Goal: Task Accomplishment & Management: Complete application form

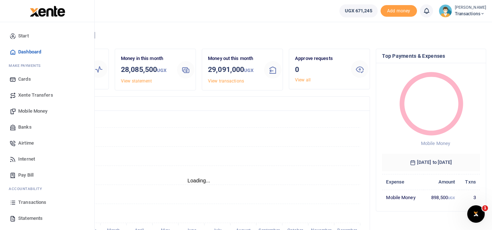
click at [28, 110] on span "Mobile Money" at bounding box center [32, 111] width 29 height 7
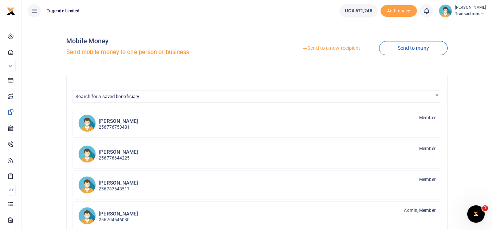
click at [314, 46] on link "Send to a new recipient" at bounding box center [330, 48] width 95 height 13
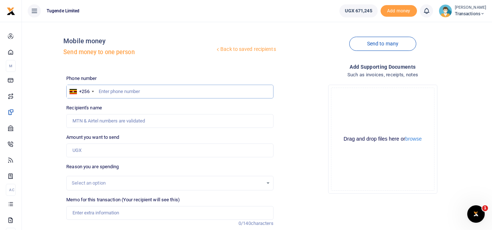
click at [107, 91] on input "text" at bounding box center [169, 92] width 207 height 14
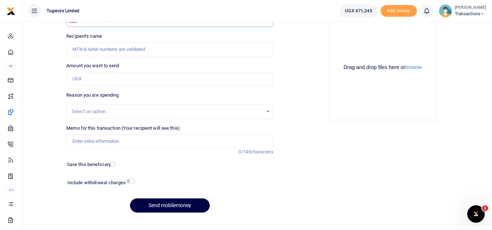
scroll to position [72, 0]
click at [118, 142] on input "Memo for this transaction (Your recipient will see this)" at bounding box center [169, 141] width 207 height 14
paste input "TLUG-016722"
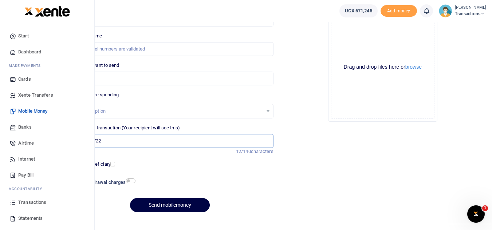
type input "TLUG-016722"
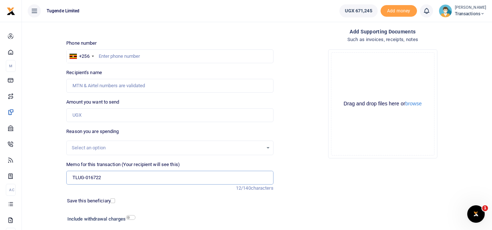
scroll to position [32, 0]
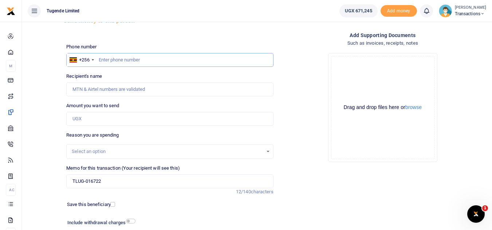
click at [208, 61] on input "text" at bounding box center [169, 60] width 207 height 14
paste input "765540424"
type input "765540424"
type input "[PERSON_NAME]"
click at [122, 119] on input "Amount you want to send" at bounding box center [169, 119] width 207 height 14
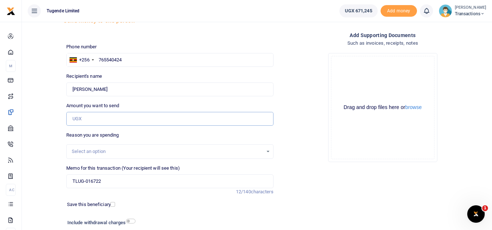
paste input "120,000"
type input "120,000"
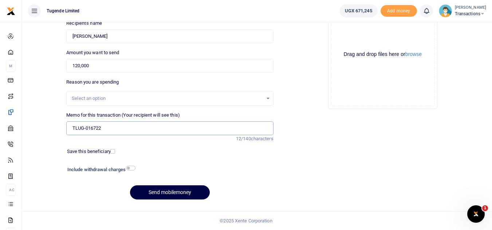
click at [74, 132] on input "TLUG-016722" at bounding box center [169, 129] width 207 height 14
paste input "UGB886U"
click at [108, 126] on input "UGB886U TLUG-016722" at bounding box center [169, 129] width 207 height 14
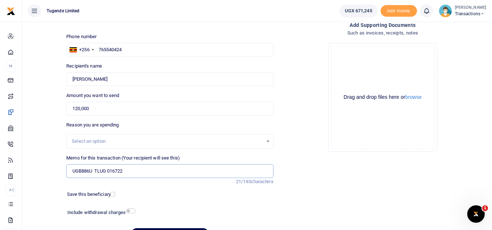
scroll to position [36, 0]
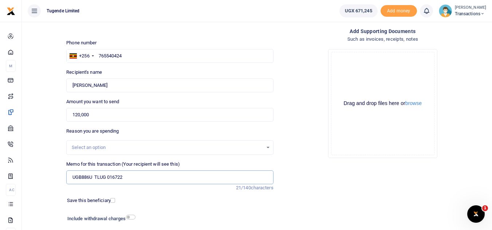
type input "UGB886U TLUG 016722"
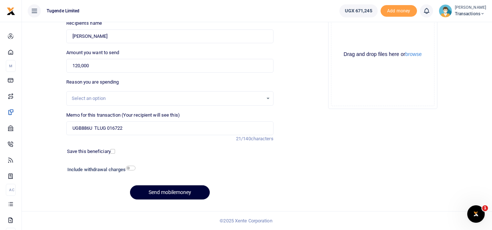
click at [163, 194] on button "Send mobilemoney" at bounding box center [170, 193] width 80 height 14
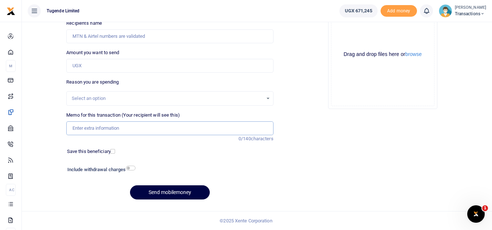
click at [166, 125] on input "Memo for this transaction (Your recipient will see this)" at bounding box center [169, 129] width 207 height 14
paste input "TLUG-016731"
type input "TLUG-016731"
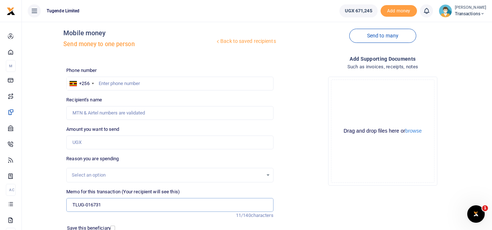
scroll to position [8, 0]
click at [201, 80] on input "text" at bounding box center [169, 84] width 207 height 14
paste input "755822174"
type input "755822174"
type input "Ibrahim Samanya"
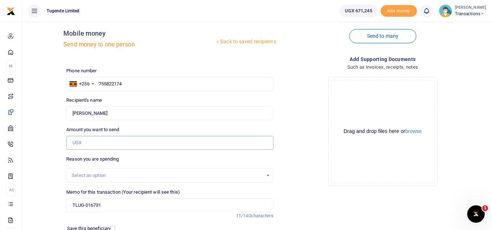
click at [105, 144] on input "Amount you want to send" at bounding box center [169, 143] width 207 height 14
paste input "20000"
type input "20,000"
click at [72, 205] on input "TLUG-016731" at bounding box center [169, 206] width 207 height 14
paste input "UGJ339F"
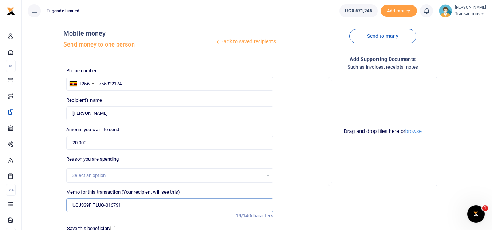
click at [106, 208] on input "UGJ339F TLUG-016731" at bounding box center [169, 206] width 207 height 14
type input "UGJ339F TLUG 016731"
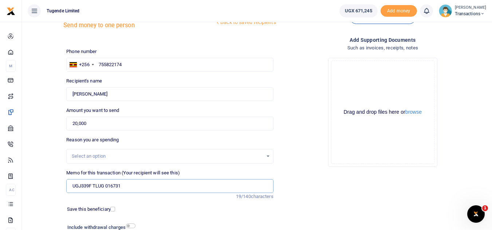
scroll to position [85, 0]
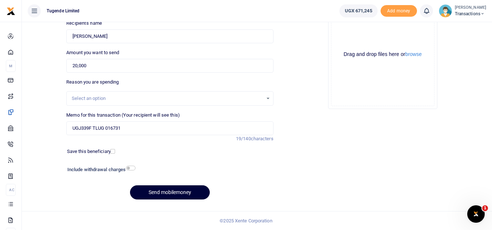
click at [162, 187] on button "Send mobilemoney" at bounding box center [170, 193] width 80 height 14
click at [116, 127] on input "Memo for this transaction (Your recipient will see this)" at bounding box center [169, 129] width 207 height 14
paste input "TLUG-016732"
type input "TLUG-016732"
click at [126, 69] on input "Amount you want to send" at bounding box center [169, 66] width 207 height 14
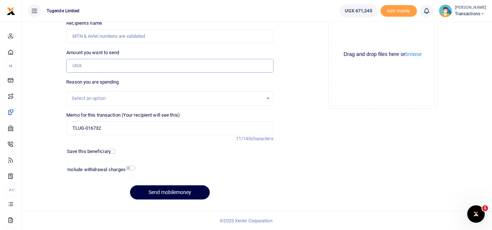
paste input "30,000"
type input "30,000"
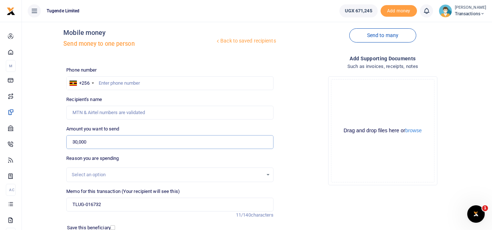
scroll to position [8, 0]
click at [106, 80] on input "text" at bounding box center [169, 84] width 207 height 14
paste input "750523153"
type input "750523153"
type input "Sowedi Waiswa"
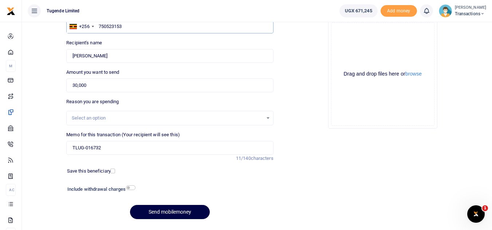
scroll to position [66, 0]
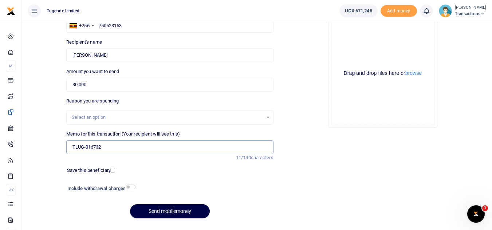
click at [72, 146] on input "TLUG-016732" at bounding box center [169, 147] width 207 height 14
paste input "UFZ492X"
click at [107, 148] on input "UFZ492X TLUG-016732" at bounding box center [169, 147] width 207 height 14
type input "UFZ492X TLUG 016732"
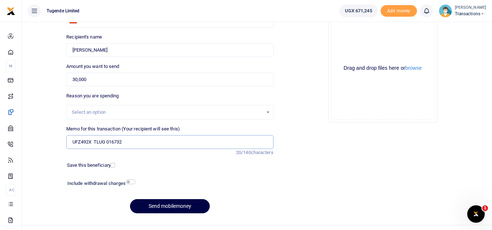
scroll to position [85, 0]
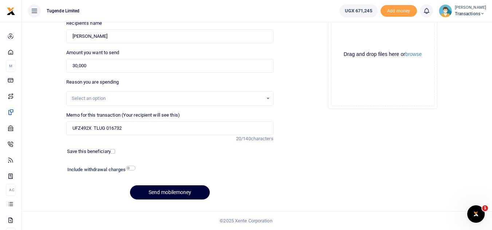
click at [162, 193] on button "Send mobilemoney" at bounding box center [170, 193] width 80 height 14
click at [129, 135] on input "Memo for this transaction (Your recipient will see this)" at bounding box center [169, 129] width 207 height 14
paste input "UGB992D"
type input "UGB992D"
click at [146, 64] on input "Amount you want to send" at bounding box center [169, 66] width 207 height 14
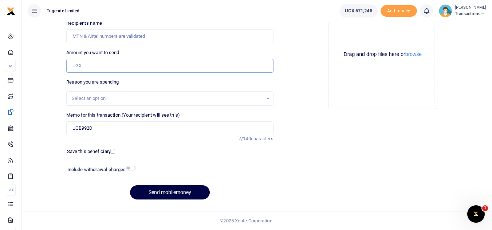
paste input "65000"
type input "65,000"
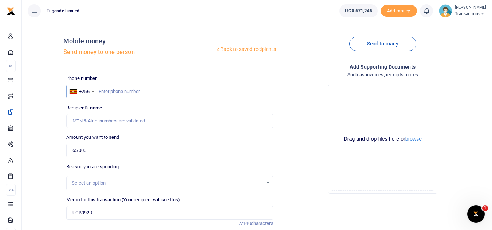
click at [181, 90] on input "text" at bounding box center [169, 92] width 207 height 14
paste input "774545806"
type input "774545806"
type input "Julius Ouke"
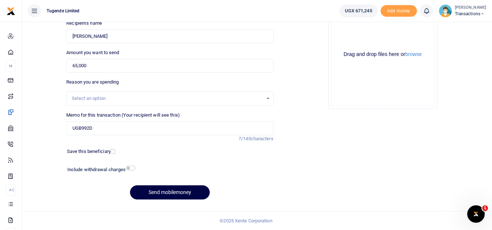
type input "774545806"
click at [170, 194] on button "Send mobilemoney" at bounding box center [170, 193] width 80 height 14
click at [83, 133] on input "Memo for this transaction (Your recipient will see this)" at bounding box center [169, 129] width 207 height 14
paste input "UGC988L"
type input "UGC988L"
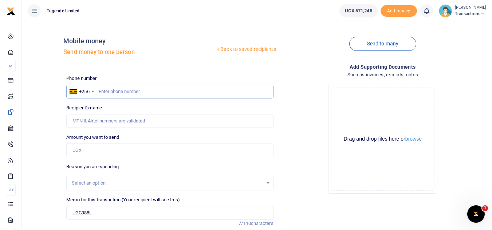
click at [104, 92] on input "text" at bounding box center [169, 92] width 207 height 14
paste input "774545806"
type input "774545806"
type input "[PERSON_NAME]"
click at [90, 156] on input "Amount you want to send" at bounding box center [169, 151] width 207 height 14
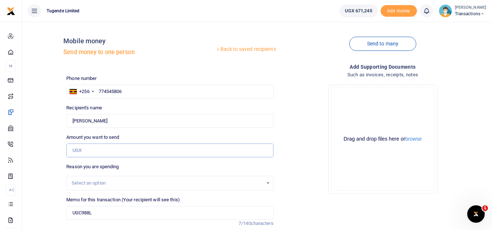
paste input "144000"
type input "144,000"
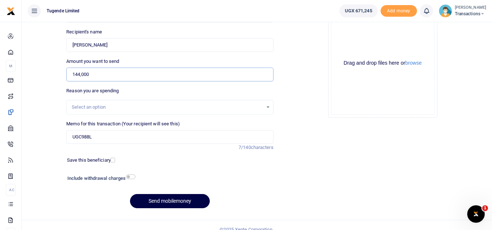
scroll to position [85, 0]
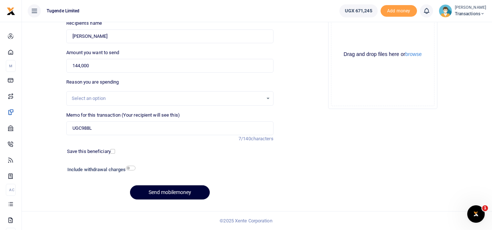
click at [158, 195] on button "Send mobilemoney" at bounding box center [170, 193] width 80 height 14
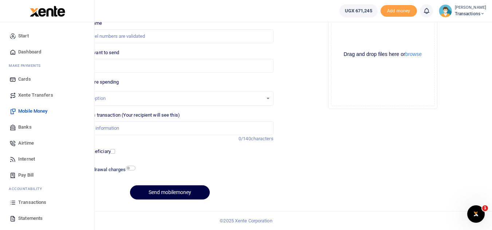
click at [37, 202] on span "Transactions" at bounding box center [32, 202] width 28 height 7
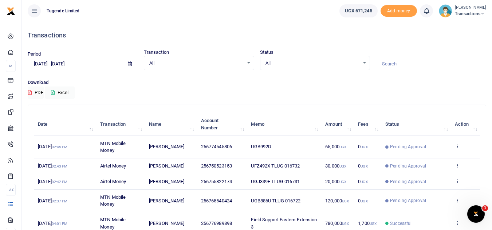
click at [453, 148] on td "View details Send again" at bounding box center [464, 147] width 29 height 23
click at [459, 148] on icon at bounding box center [456, 146] width 5 height 5
click at [433, 102] on div "Transactions Period [DATE] - [DATE] Transaction All Select an option... All Air…" at bounding box center [257, 198] width 464 height 352
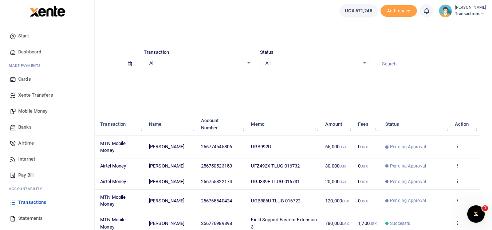
click at [40, 115] on link "Mobile Money" at bounding box center [47, 111] width 83 height 16
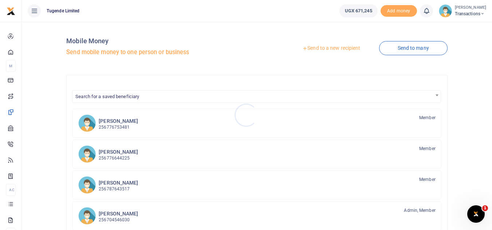
click at [317, 44] on div at bounding box center [246, 115] width 492 height 230
click at [313, 48] on link "Send to a new recipient" at bounding box center [330, 48] width 95 height 13
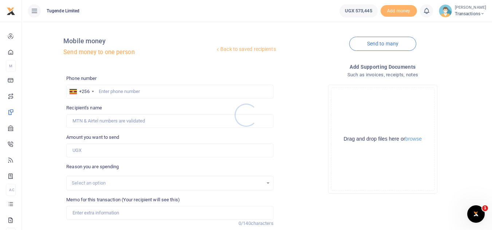
click at [135, 90] on div at bounding box center [246, 115] width 492 height 230
click at [117, 91] on input "text" at bounding box center [169, 92] width 207 height 14
paste input "774545806"
type input "774545806"
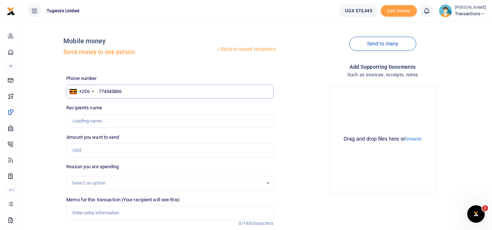
type input "[PERSON_NAME]"
type input "774545806"
click at [94, 150] on input "Amount you want to send" at bounding box center [169, 151] width 207 height 14
type input "21,000"
click at [104, 214] on input "Memo for this transaction (Your recipient will see this)" at bounding box center [169, 213] width 207 height 14
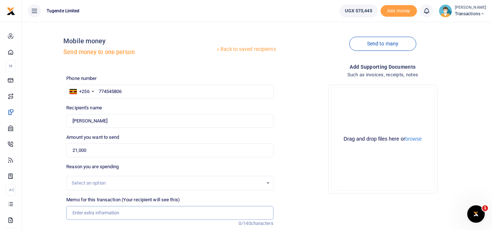
paste input "UGC988L"
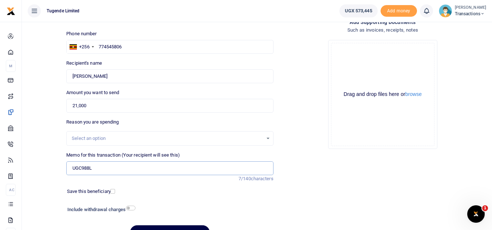
scroll to position [45, 0]
type input "UGC988L"
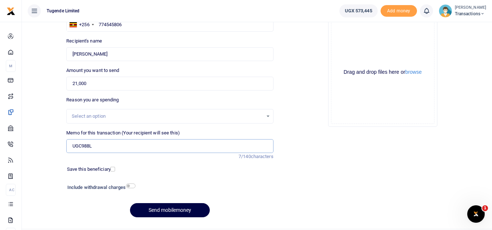
scroll to position [85, 0]
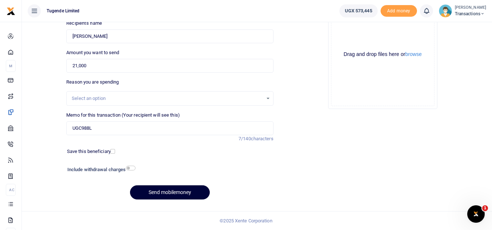
click at [158, 191] on button "Send mobilemoney" at bounding box center [170, 193] width 80 height 14
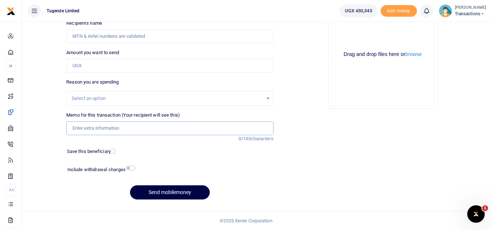
click at [136, 129] on input "Memo for this transaction (Your recipient will see this)" at bounding box center [169, 129] width 207 height 14
paste input "UGC964V,UFZ294U,UGE083C and UGD060T"
click at [115, 131] on input "UGC964V,UFZ294U,UGE083C and UGD060T" at bounding box center [169, 129] width 207 height 14
click at [94, 131] on input "UGC964V,UFZ294U UGE083C and UGD060T" at bounding box center [169, 129] width 207 height 14
type input "UGC964V UFZ294U UGE083C and UGD060T"
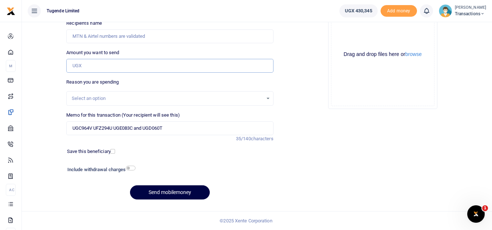
click at [162, 64] on input "Amount you want to send" at bounding box center [169, 66] width 207 height 14
paste input "204,000"
type input "204,000"
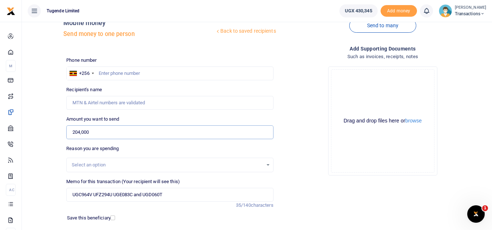
scroll to position [18, 0]
click at [144, 70] on input "text" at bounding box center [169, 74] width 207 height 14
paste input "773 596170"
click at [109, 74] on input "773 596170" at bounding box center [169, 74] width 207 height 14
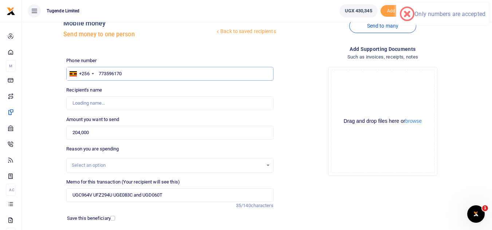
type input "773596170"
type input "[PERSON_NAME]"
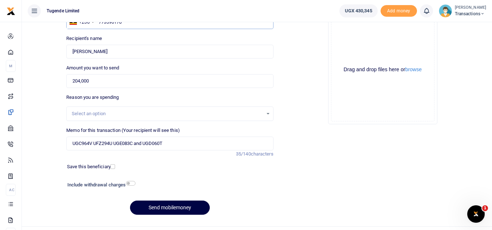
scroll to position [85, 0]
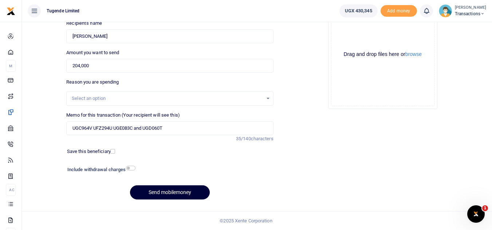
click at [180, 187] on button "Send mobilemoney" at bounding box center [170, 193] width 80 height 14
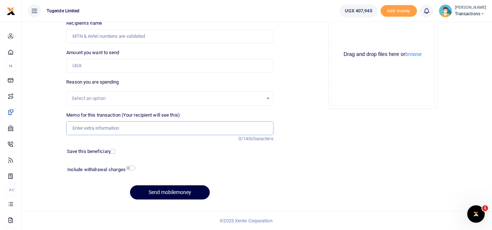
click at [120, 128] on input "Memo for this transaction (Your recipient will see this)" at bounding box center [169, 129] width 207 height 14
paste input "UGC330R UMA045DC"
type input "UGC330R UMA045DC"
click at [117, 60] on input "Amount you want to send" at bounding box center [169, 66] width 207 height 14
paste input "104000"
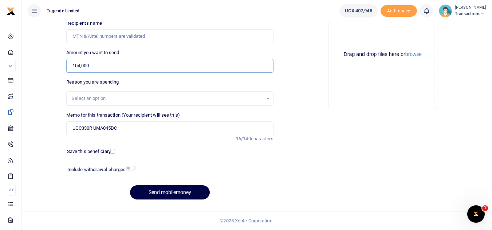
type input "104,000"
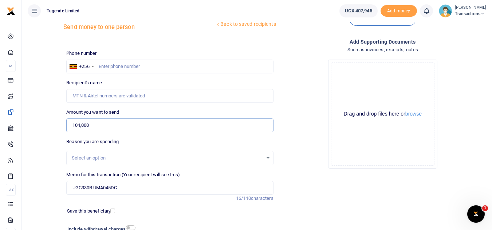
scroll to position [24, 0]
click at [112, 65] on input "text" at bounding box center [169, 67] width 207 height 14
paste input "791512652"
type input "791512652"
type input "[PERSON_NAME]"
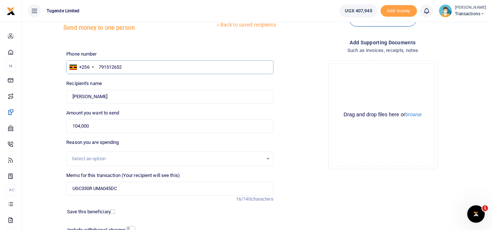
scroll to position [85, 0]
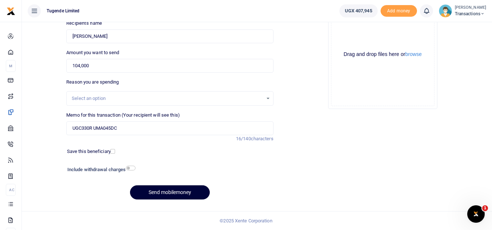
type input "791512652"
click at [174, 191] on button "Send mobilemoney" at bounding box center [170, 193] width 80 height 14
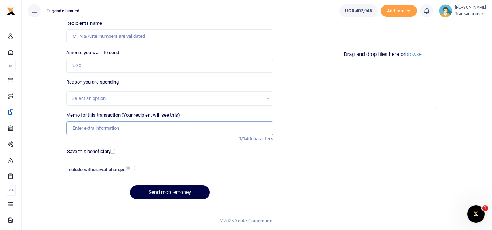
click at [122, 130] on input "Memo for this transaction (Your recipient will see this)" at bounding box center [169, 129] width 207 height 14
paste input "UGF941U & UGG336M"
click at [98, 128] on input "UGF941U & UGG336M" at bounding box center [169, 129] width 207 height 14
type input "UGF941U and UGG336M"
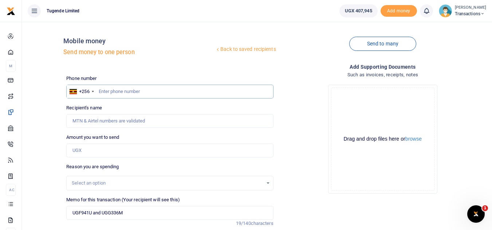
click at [144, 93] on input "text" at bounding box center [169, 92] width 207 height 14
paste input "752419825"
type input "752419825"
type input "Faishal Mugabi"
click at [119, 154] on input "Amount you want to send" at bounding box center [169, 151] width 207 height 14
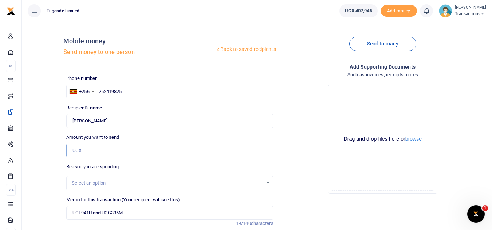
paste input "90,000"
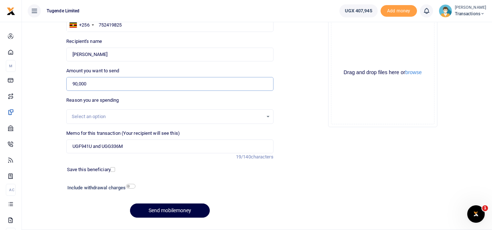
scroll to position [67, 0]
type input "90,000"
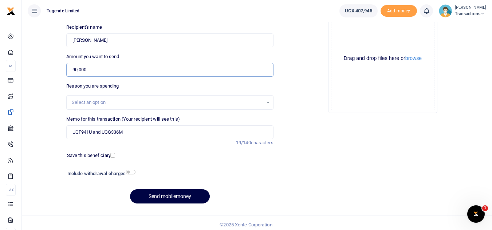
scroll to position [85, 0]
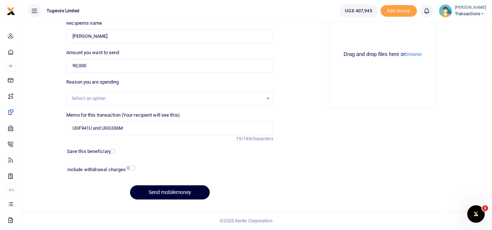
click at [170, 188] on button "Send mobilemoney" at bounding box center [170, 193] width 80 height 14
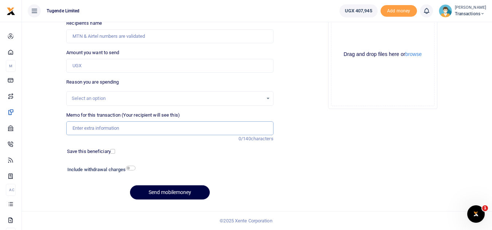
click at [90, 129] on input "Memo for this transaction (Your recipient will see this)" at bounding box center [169, 129] width 207 height 14
paste input "TLUG-016734"
type input "TLUG-016734"
click at [95, 63] on input "Amount you want to send" at bounding box center [169, 66] width 207 height 14
paste input "45,000"
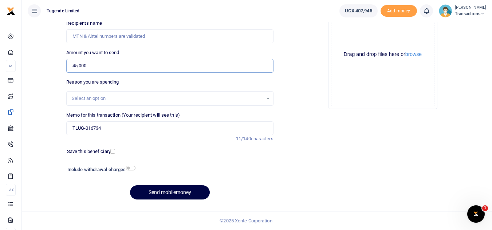
type input "45,000"
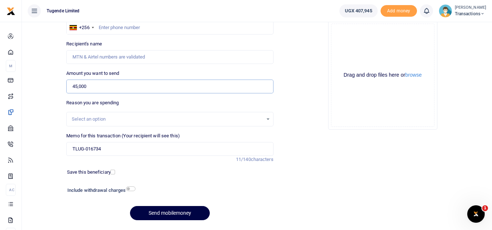
scroll to position [64, 0]
click at [126, 29] on input "text" at bounding box center [169, 28] width 207 height 14
click at [68, 146] on input "TLUG-016734" at bounding box center [169, 150] width 207 height 14
paste input "UGE917S"
click at [109, 150] on input "UGE917S TLUG-016734" at bounding box center [169, 150] width 207 height 14
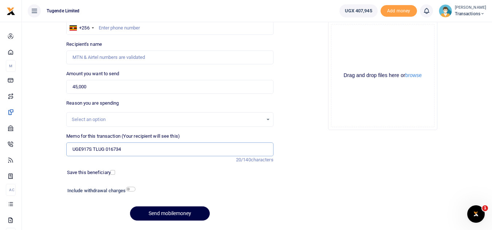
type input "UGE917S TLUG 016734"
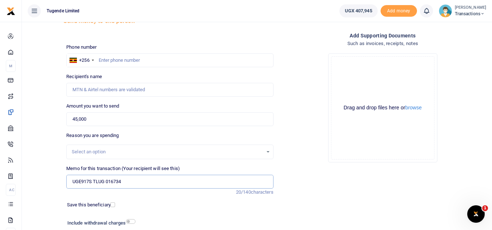
scroll to position [31, 0]
click at [112, 66] on input "text" at bounding box center [169, 61] width 207 height 14
paste input "741410702"
type input "741410702"
type input "Vicent Manzi"
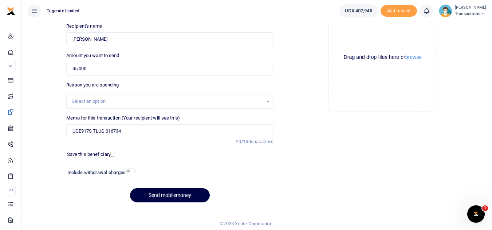
scroll to position [82, 0]
type input "741410702"
click at [166, 182] on div "Include withdrawal charges Fees & Taxes UGX0 Total Amount UGX0" at bounding box center [169, 174] width 213 height 15
click at [166, 191] on button "Send mobilemoney" at bounding box center [170, 195] width 80 height 14
click at [202, 130] on input "Memo for this transaction (Your recipient will see this)" at bounding box center [169, 131] width 207 height 14
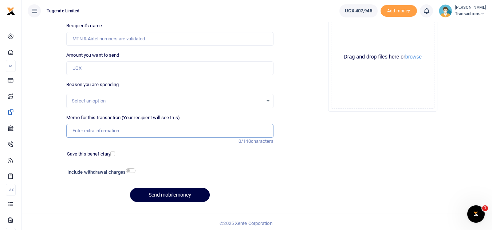
paste input "UGD079V"
type input "UGD079V"
click at [149, 62] on input "Amount you want to send" at bounding box center [169, 68] width 207 height 14
paste input "145,000"
type input "145,000"
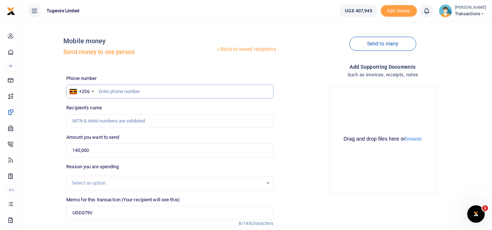
click at [113, 93] on input "text" at bounding box center [169, 92] width 207 height 14
paste input "741597291"
type input "741597291"
type input "[PERSON_NAME]"
click at [237, 163] on div "Reason you are spending Select an option" at bounding box center [169, 176] width 207 height 27
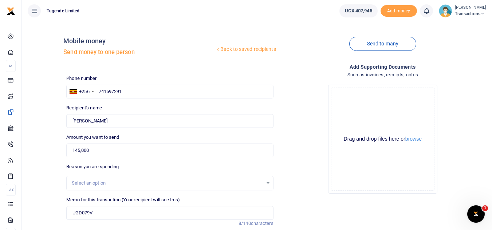
click at [270, 77] on div "Phone number +256 [GEOGRAPHIC_DATA] [PHONE_NUMBER] Phone is required." at bounding box center [169, 87] width 207 height 24
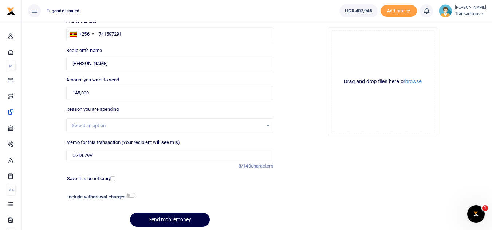
scroll to position [67, 0]
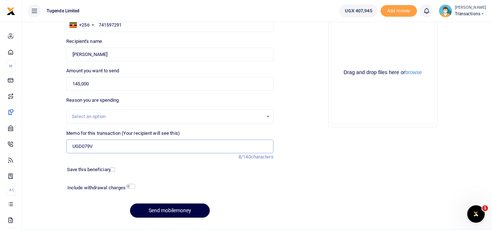
click at [102, 147] on input "UGD079V" at bounding box center [169, 147] width 207 height 14
paste input "TLUG-016735"
click at [108, 147] on input "UGD079V TLUG-016735" at bounding box center [169, 147] width 207 height 14
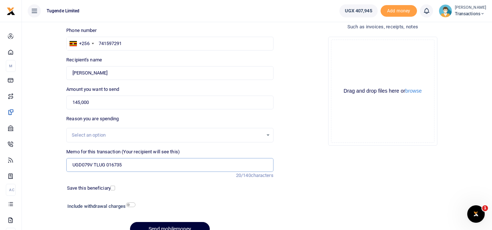
type input "UGD079V TLUG 016735"
click at [151, 227] on button "Send mobilemoney" at bounding box center [170, 229] width 80 height 14
click at [142, 165] on input "Memo for this transaction (Your recipient will see this)" at bounding box center [169, 165] width 207 height 14
paste input "TLUG-016729"
type input "TLUG-016729"
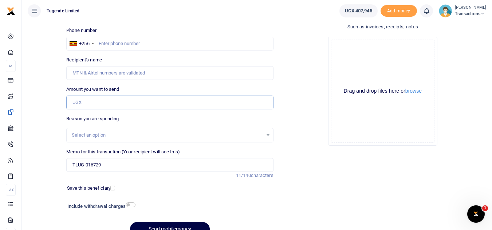
click at [95, 99] on input "Amount you want to send" at bounding box center [169, 103] width 207 height 14
paste input "52,000"
type input "52,000"
click at [67, 162] on input "TLUG-016729" at bounding box center [169, 165] width 207 height 14
paste input "UFZ021D"
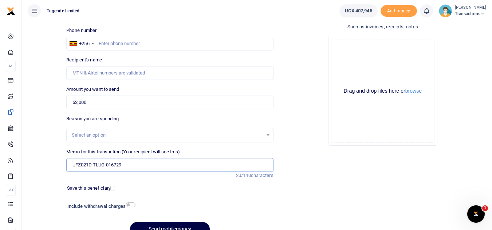
click at [116, 166] on input "UFZ021D TLUG-016729" at bounding box center [169, 165] width 207 height 14
type input "UFZ021D TLUG 016729"
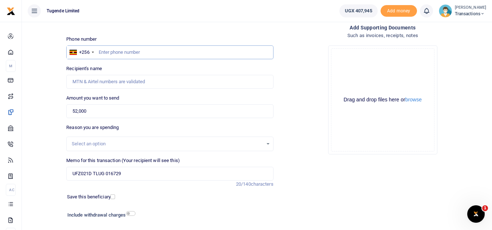
click at [149, 55] on input "text" at bounding box center [169, 52] width 207 height 14
paste input "770829783"
type input "770829783"
type input "Emmanuel Kasumba"
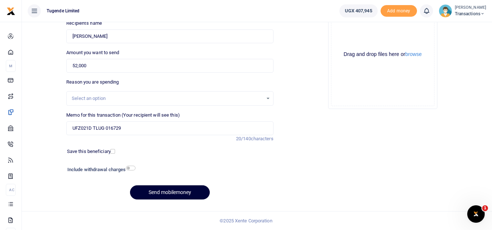
click at [158, 197] on button "Send mobilemoney" at bounding box center [170, 193] width 80 height 14
type input "770829783"
click at [182, 189] on button "Send mobilemoney" at bounding box center [170, 193] width 80 height 14
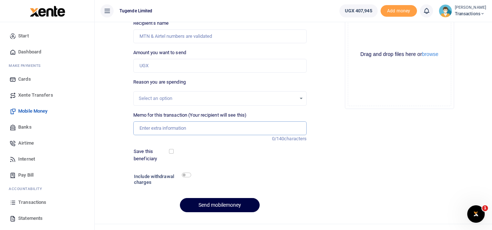
click at [166, 125] on input "Memo for this transaction (Your recipient will see this)" at bounding box center [220, 129] width 174 height 14
paste input "UGD025J and UMA084CT"
type input "UGD025J and UMA084CT"
click at [159, 67] on input "Amount you want to send" at bounding box center [220, 66] width 174 height 14
paste input "772595652"
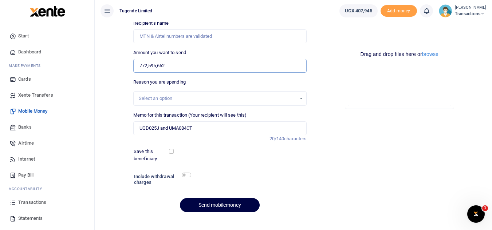
type input "772,595,652"
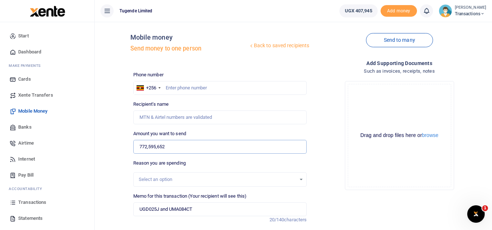
scroll to position [3, 0]
click at [195, 90] on input "text" at bounding box center [220, 89] width 174 height 14
paste input "772595652"
type input "772595652"
click at [182, 146] on input "772,595,652" at bounding box center [220, 147] width 174 height 14
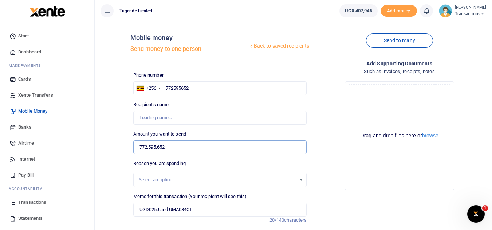
type input "[PERSON_NAME]"
type input "7"
paste input "113,000"
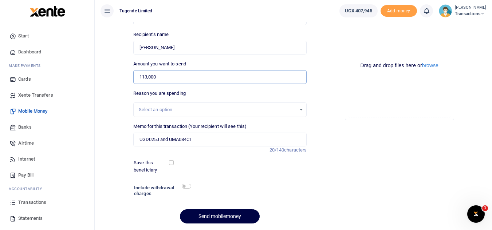
scroll to position [88, 0]
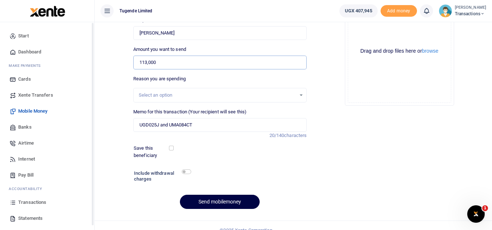
type input "113,000"
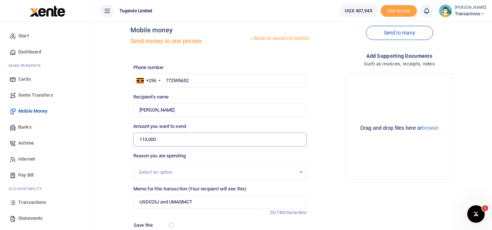
scroll to position [98, 0]
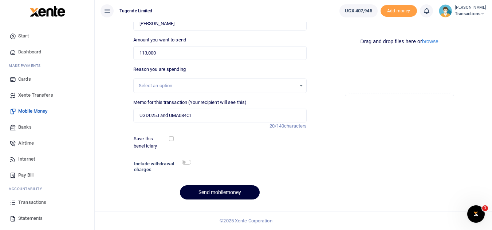
click at [226, 193] on button "Send mobilemoney" at bounding box center [220, 193] width 80 height 14
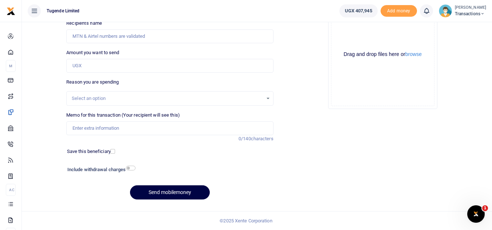
scroll to position [85, 0]
click at [127, 132] on input "Memo for this transaction (Your recipient will see this)" at bounding box center [169, 129] width 207 height 14
paste input "UMA772BF"
type input "UMA772BF"
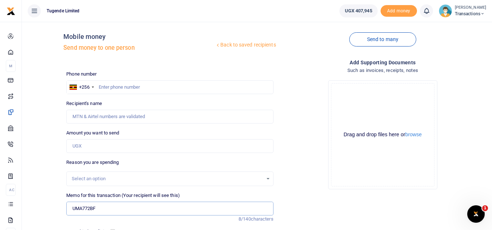
scroll to position [4, 0]
click at [207, 89] on input "text" at bounding box center [169, 88] width 207 height 14
paste input "783036969"
type input "783036969"
type input "Victo Nakato"
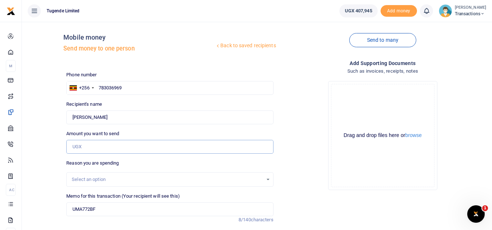
click at [102, 141] on input "Amount you want to send" at bounding box center [169, 147] width 207 height 14
paste input "62,000"
type input "62,000"
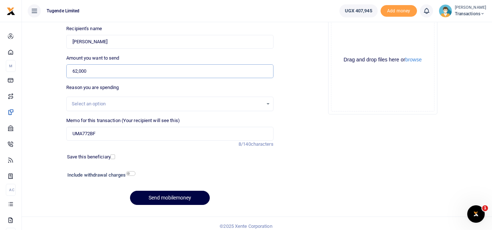
scroll to position [85, 0]
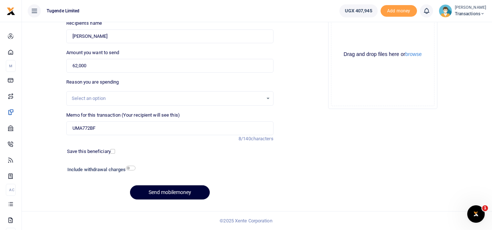
click at [163, 191] on button "Send mobilemoney" at bounding box center [170, 193] width 80 height 14
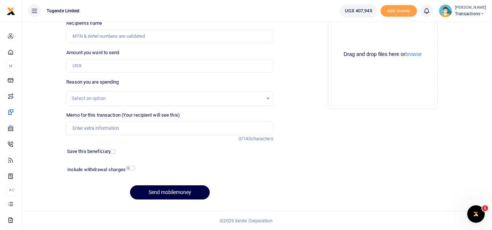
click at [139, 136] on div "Memo for this transaction (Your recipient will see this) Reason is required. 0/…" at bounding box center [169, 127] width 213 height 31
click at [123, 131] on input "Memo for this transaction (Your recipient will see this)" at bounding box center [169, 129] width 207 height 14
paste input "UMA311EY"
type input "UMA311EY"
click at [156, 68] on input "Amount you want to send" at bounding box center [169, 66] width 207 height 14
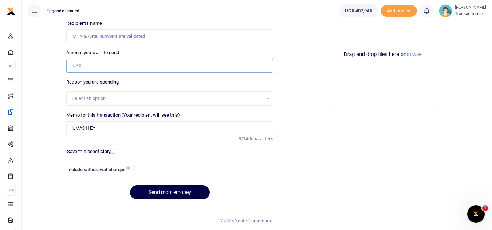
paste input "30,000"
type input "30,000"
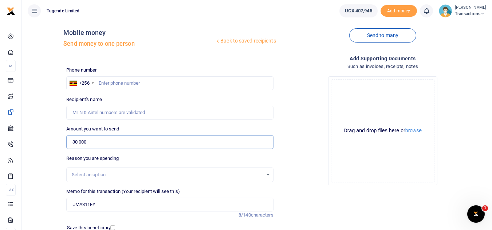
scroll to position [8, 0]
click at [130, 81] on input "text" at bounding box center [169, 84] width 207 height 14
paste input "751550516"
type input "751550516"
type input "[PERSON_NAME]"
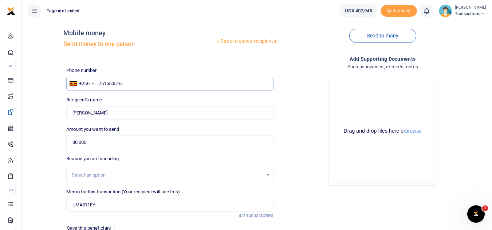
scroll to position [85, 0]
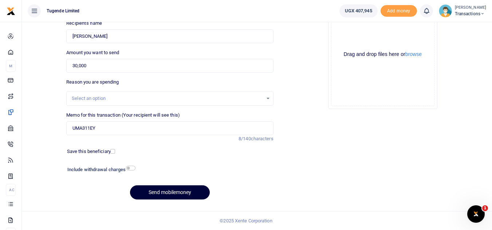
click at [160, 195] on button "Send mobilemoney" at bounding box center [170, 193] width 80 height 14
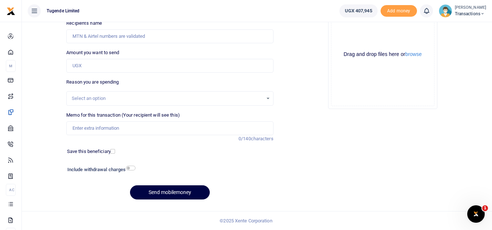
scroll to position [85, 0]
click at [135, 128] on input "Memo for this transaction (Your recipient will see this)" at bounding box center [169, 129] width 207 height 14
paste input "ugg554g"
type input "ugg554g"
click at [123, 69] on input "Amount you want to send" at bounding box center [169, 66] width 207 height 14
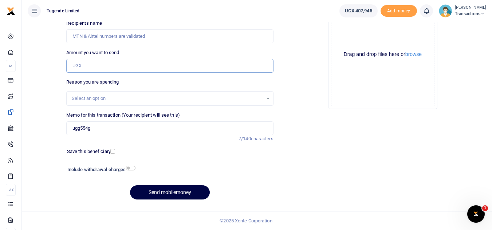
paste input "50,000"
type input "50,000"
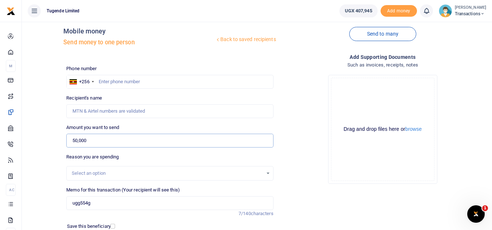
scroll to position [9, 0]
click at [118, 86] on input "text" at bounding box center [169, 82] width 207 height 14
paste input "764627804"
type input "764627804"
type input "Gusite Katebarirwe"
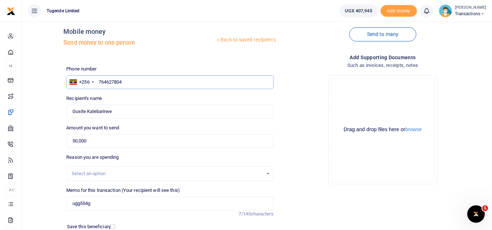
type input "764627804"
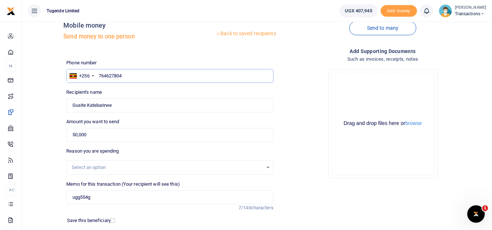
scroll to position [85, 0]
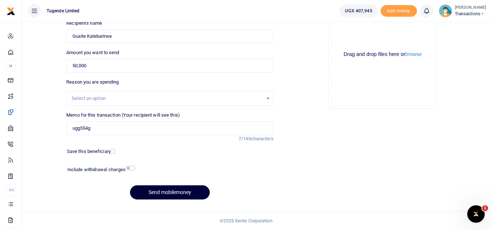
click at [160, 194] on button "Send mobilemoney" at bounding box center [170, 193] width 80 height 14
click at [147, 127] on input "Memo for this transaction (Your recipient will see this)" at bounding box center [169, 129] width 207 height 14
paste input "UMA750AK"
type input "UMA750AK"
click at [110, 68] on input "Amount you want to send" at bounding box center [169, 66] width 207 height 14
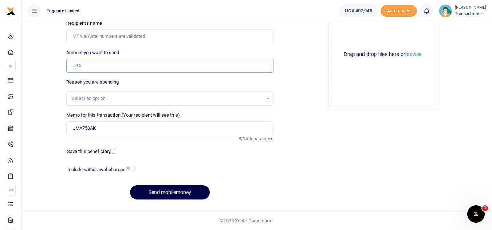
paste input "145,000"
type input "145,000"
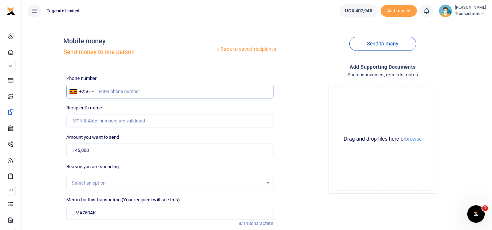
click at [108, 95] on input "text" at bounding box center [169, 92] width 207 height 14
paste input "784227780"
type input "784227780"
type input "David Mutyaba"
click at [99, 216] on input "UMA750AK" at bounding box center [169, 213] width 207 height 14
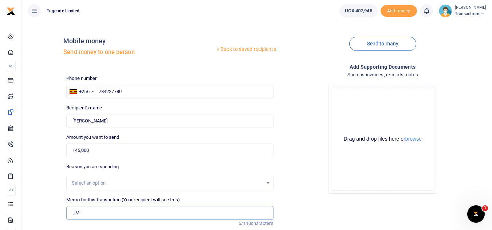
type input "U"
paste input "UMA702EQ"
paste input "TLUG-016741"
click at [121, 213] on input "UMA702EQ TLUG-016741" at bounding box center [169, 213] width 207 height 14
type input "UMA702EQ TLUG 016741"
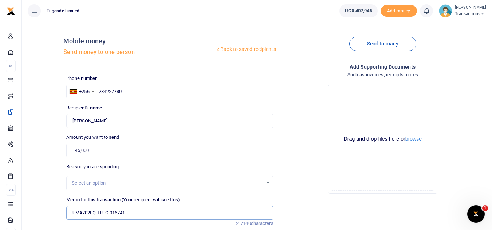
scroll to position [85, 0]
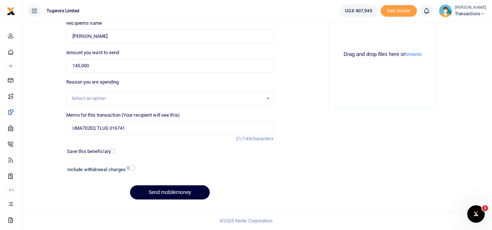
click at [140, 196] on button "Send mobilemoney" at bounding box center [170, 193] width 80 height 14
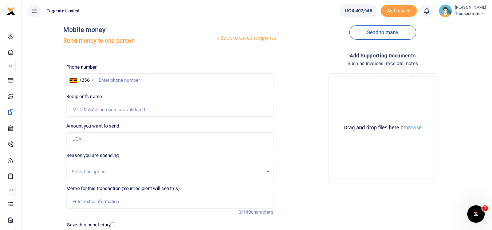
scroll to position [11, 0]
click at [156, 82] on input "text" at bounding box center [169, 81] width 207 height 14
paste input "778676796"
type input "778676796"
type input "[PERSON_NAME]"
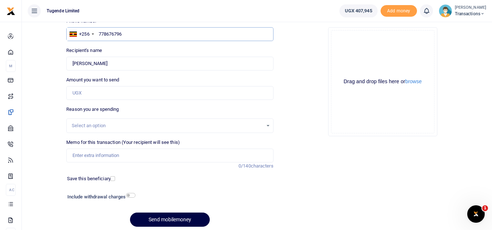
scroll to position [59, 0]
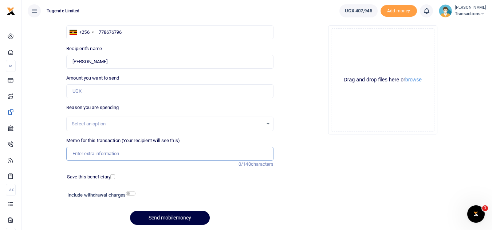
click at [104, 158] on input "Memo for this transaction (Your recipient will see this)" at bounding box center [169, 154] width 207 height 14
paste input "TLUG-016687"
click at [71, 155] on input "TLUG-016687" at bounding box center [169, 154] width 207 height 14
paste input "UGB393M"
click at [108, 154] on input "UGB393M TLUG-016687" at bounding box center [169, 154] width 207 height 14
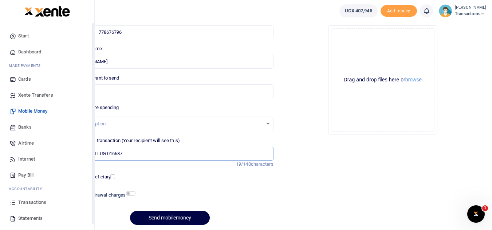
type input "UGB393M TLUG 016687"
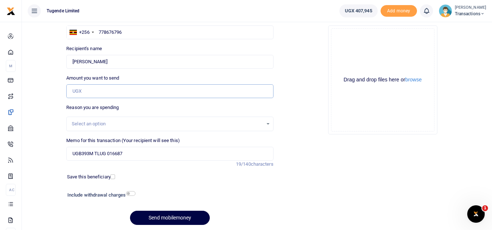
click at [123, 95] on input "Amount you want to send" at bounding box center [169, 91] width 207 height 14
paste input ". 82000"
type input "N"
type input "0"
paste input "82000"
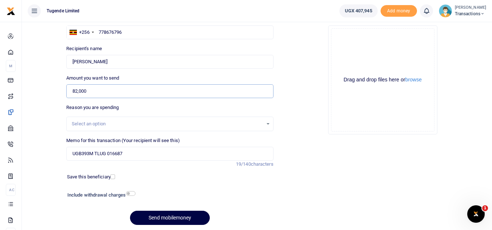
scroll to position [53, 0]
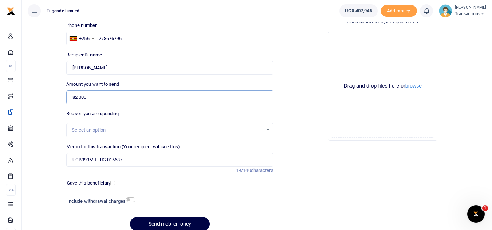
type input "82,000"
click at [176, 223] on button "Send mobilemoney" at bounding box center [170, 224] width 80 height 14
type input "778676796"
click at [162, 219] on button "Send mobilemoney" at bounding box center [170, 224] width 80 height 14
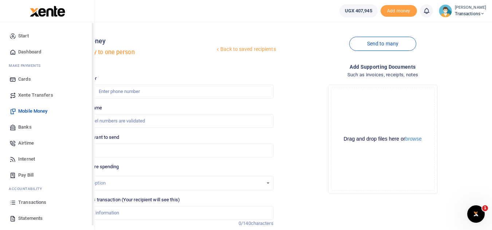
click at [39, 199] on span "Transactions" at bounding box center [32, 202] width 28 height 7
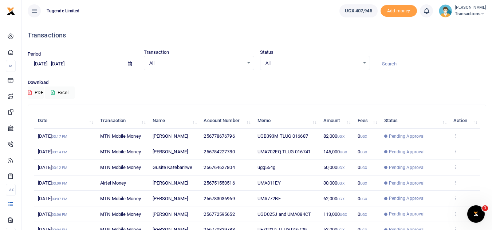
click at [385, 62] on input at bounding box center [431, 64] width 110 height 12
paste input "UGB393M"
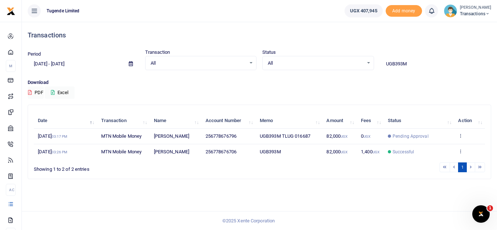
type input "UGB393M"
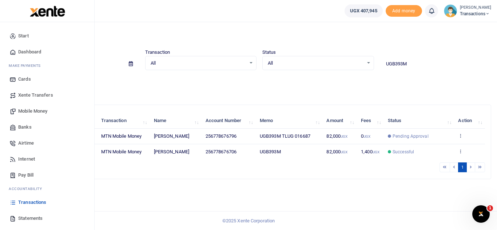
click at [32, 91] on link "Xente Transfers" at bounding box center [47, 95] width 83 height 16
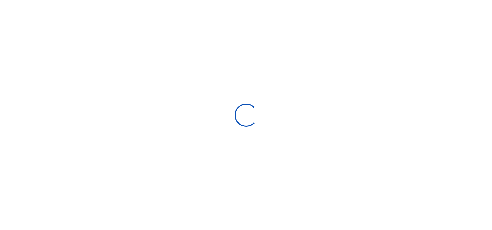
select select
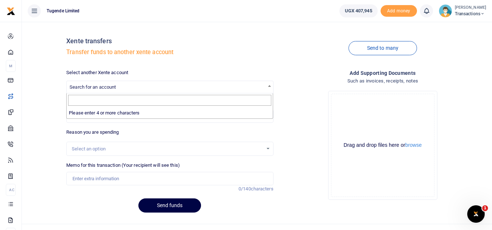
click at [237, 85] on span "Search for an account" at bounding box center [170, 86] width 206 height 11
type input "Tuge"
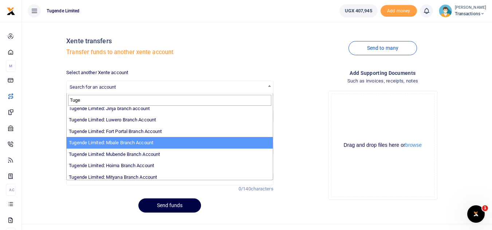
scroll to position [97, 0]
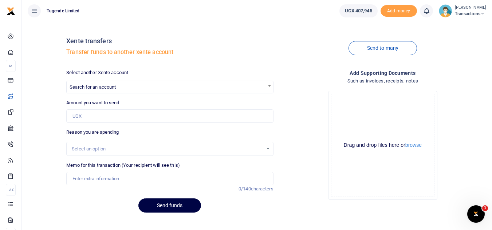
click at [475, 8] on small "[PERSON_NAME]" at bounding box center [469, 8] width 31 height 6
click at [454, 23] on link "Switch accounts" at bounding box center [456, 26] width 57 height 10
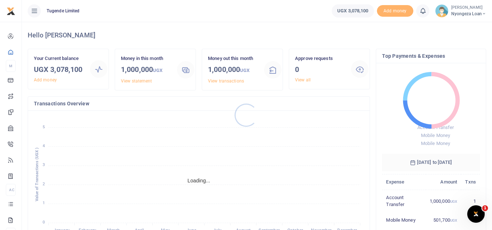
scroll to position [6, 6]
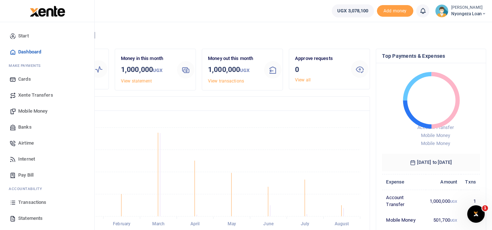
click at [51, 93] on span "Xente Transfers" at bounding box center [35, 95] width 35 height 7
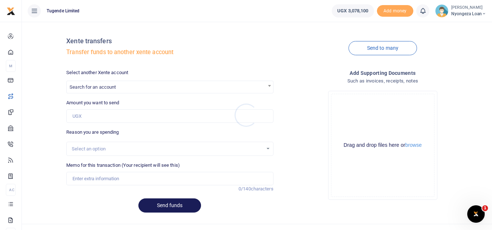
click at [224, 88] on div at bounding box center [246, 115] width 492 height 230
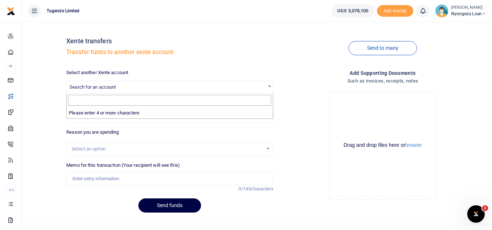
click at [224, 88] on span "Search for an account" at bounding box center [170, 86] width 206 height 11
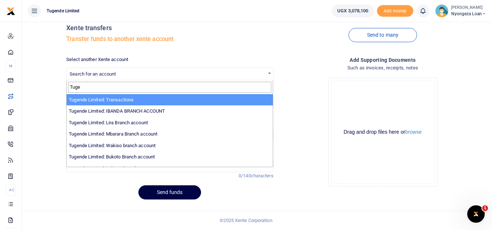
type input "Tuge"
select select "3085"
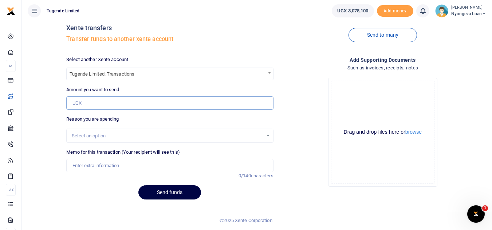
click at [130, 108] on input "Amount you want to send" at bounding box center [169, 103] width 207 height 14
type input "1,000,000"
click at [112, 167] on input "Memo for this transaction (Your recipient will see this)" at bounding box center [169, 166] width 207 height 14
type input "Transfer to Transactions"
click at [174, 197] on button "Send funds" at bounding box center [169, 193] width 63 height 14
